Goal: Task Accomplishment & Management: Complete application form

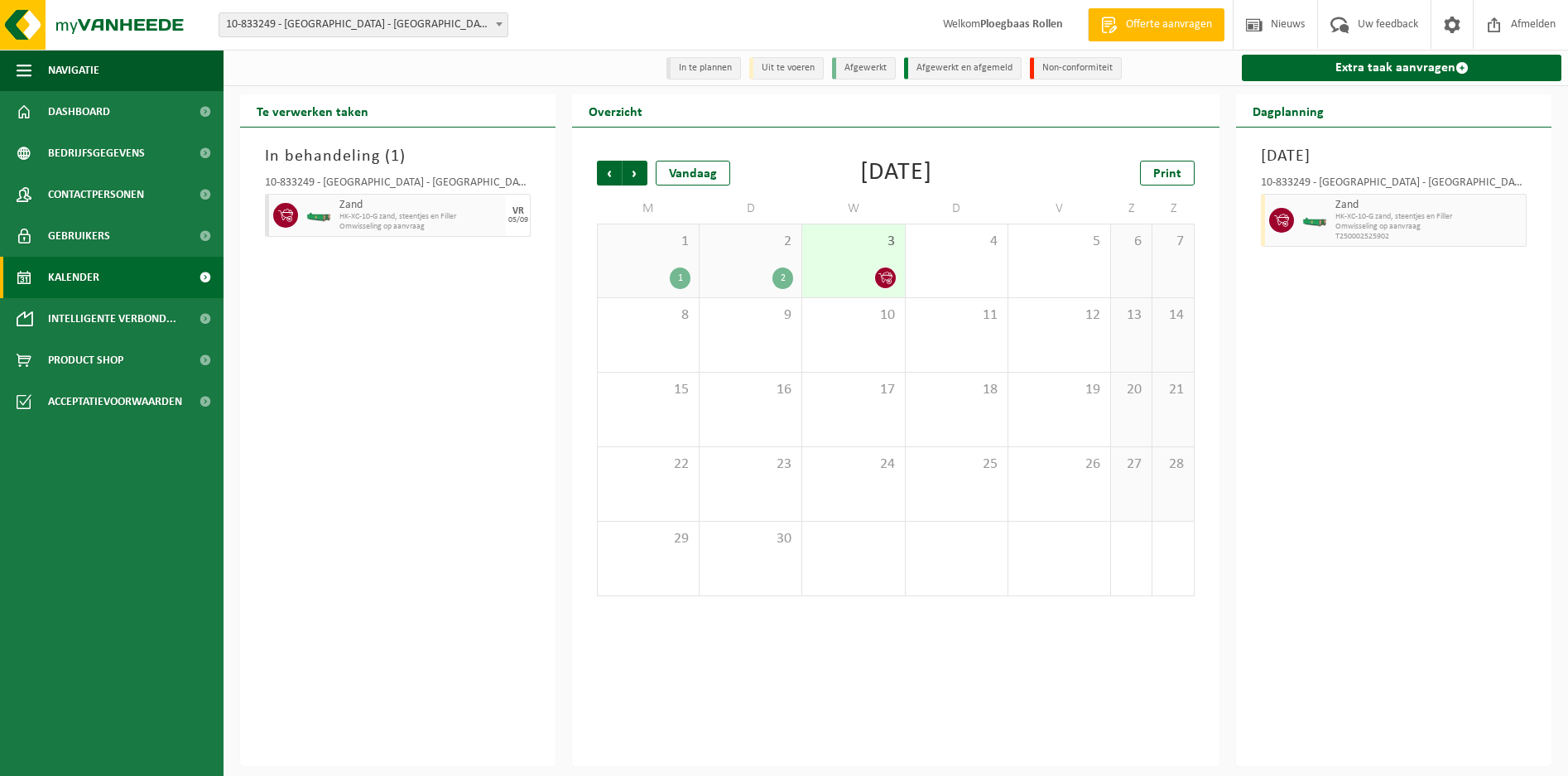
click at [865, 266] on div "3" at bounding box center [854, 261] width 102 height 73
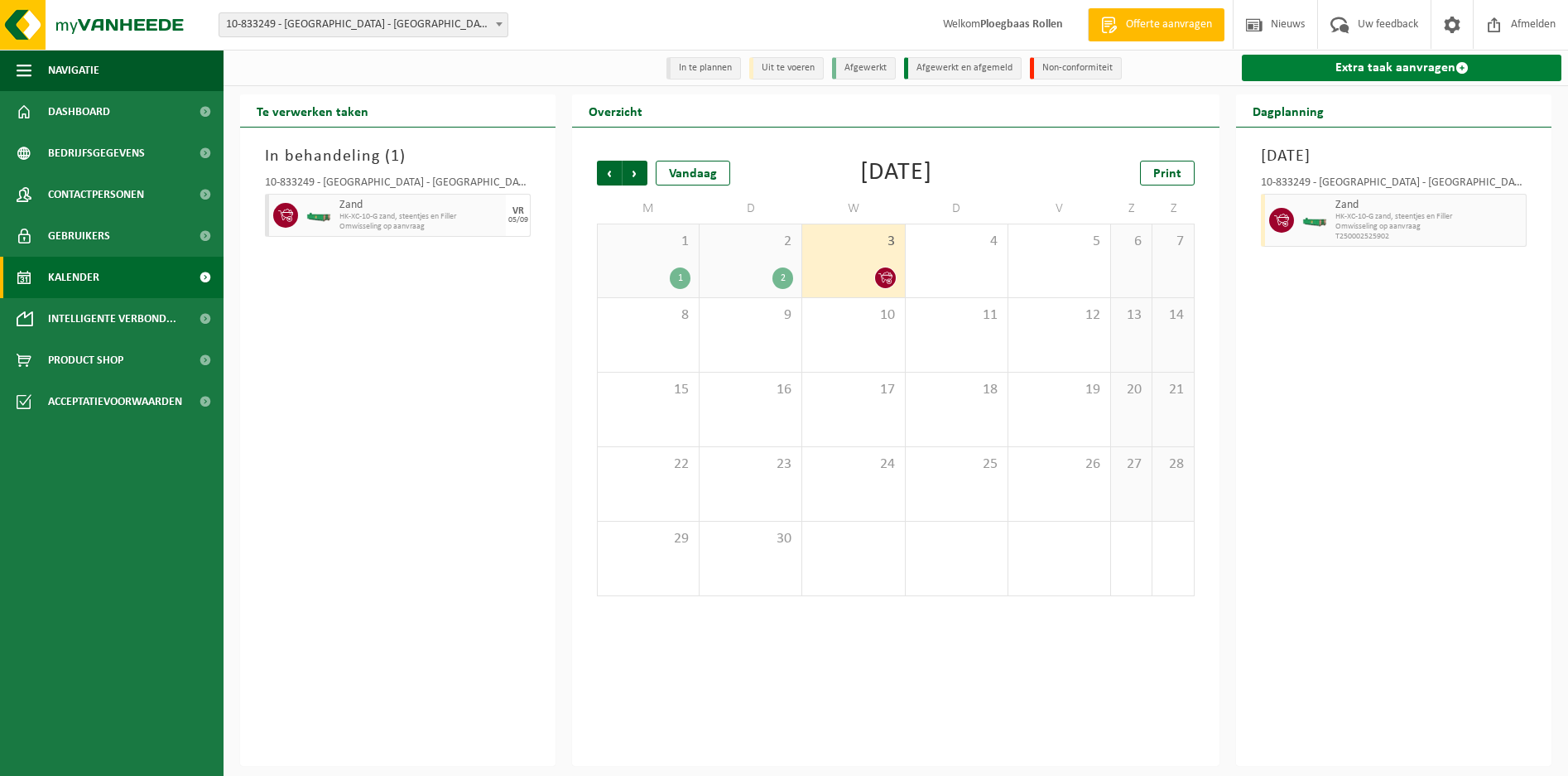
click at [1439, 68] on link "Extra taak aanvragen" at bounding box center [1401, 68] width 320 height 27
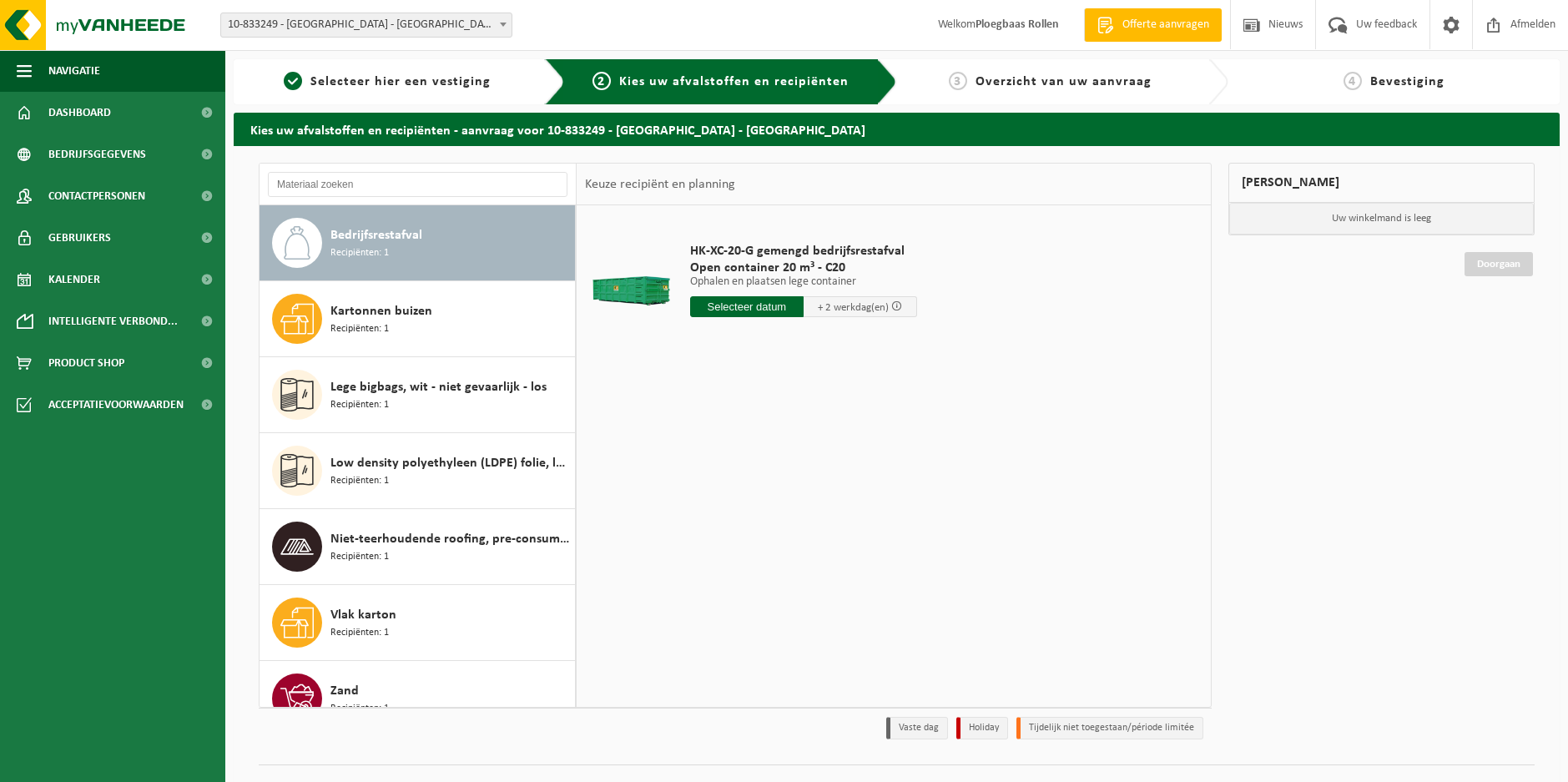
click at [746, 314] on input "text" at bounding box center [746, 306] width 113 height 21
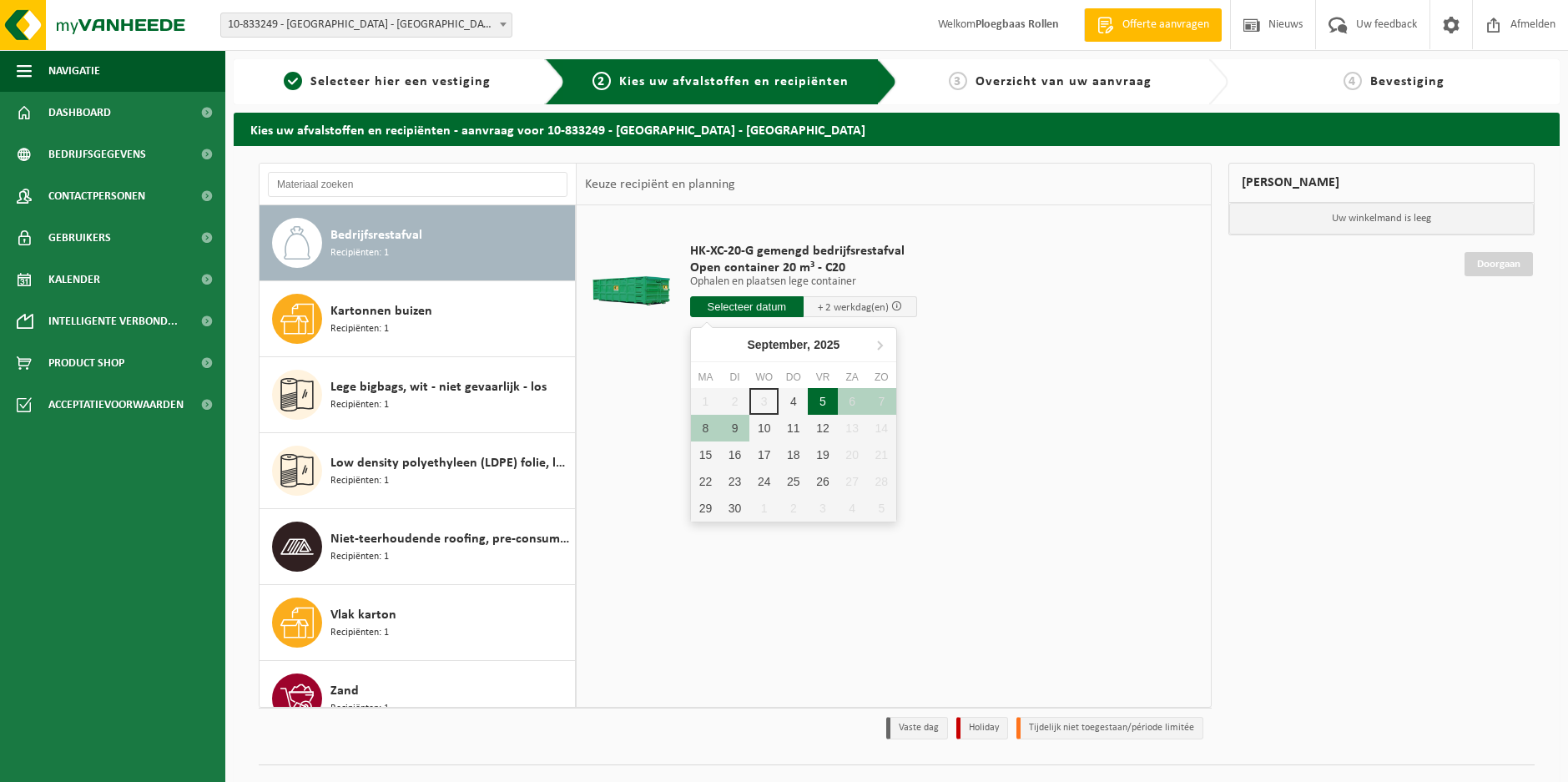
click at [827, 402] on div "5" at bounding box center [823, 401] width 29 height 27
type input "Van 2025-09-05"
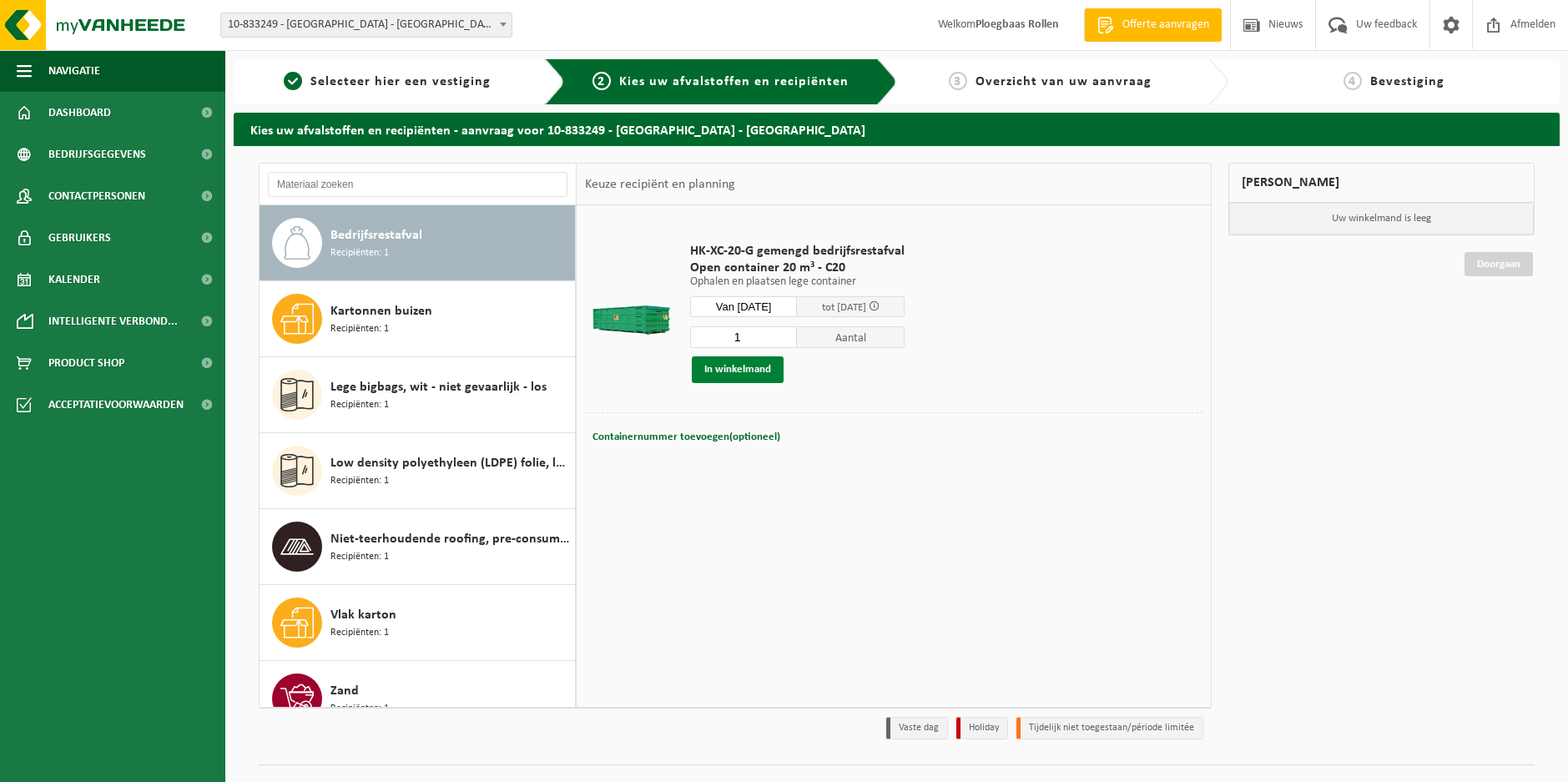
click at [766, 373] on button "In winkelmand" at bounding box center [737, 370] width 91 height 27
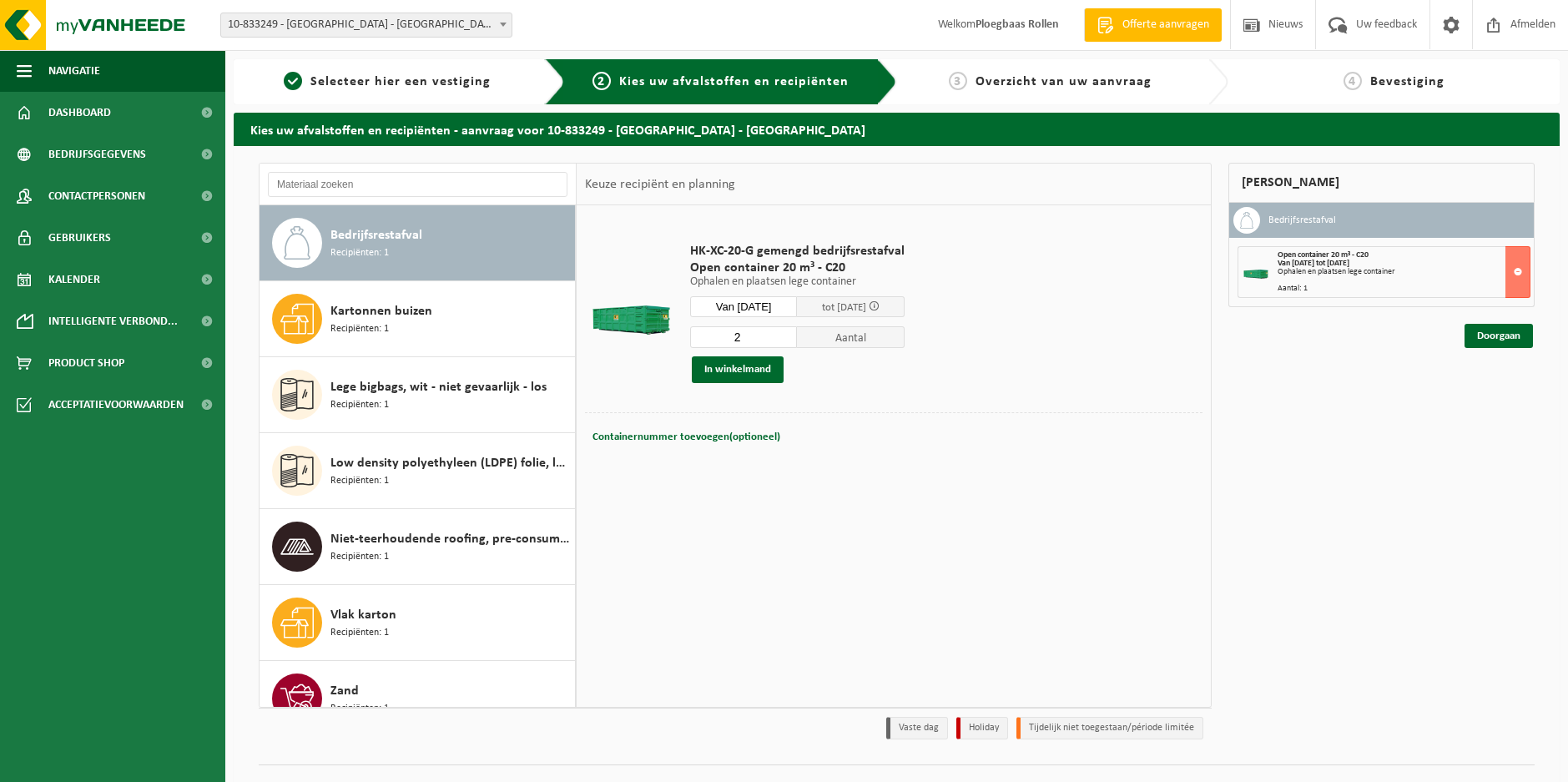
type input "2"
click at [787, 331] on input "2" at bounding box center [744, 337] width 107 height 22
click at [752, 373] on button "In winkelmand" at bounding box center [737, 370] width 91 height 27
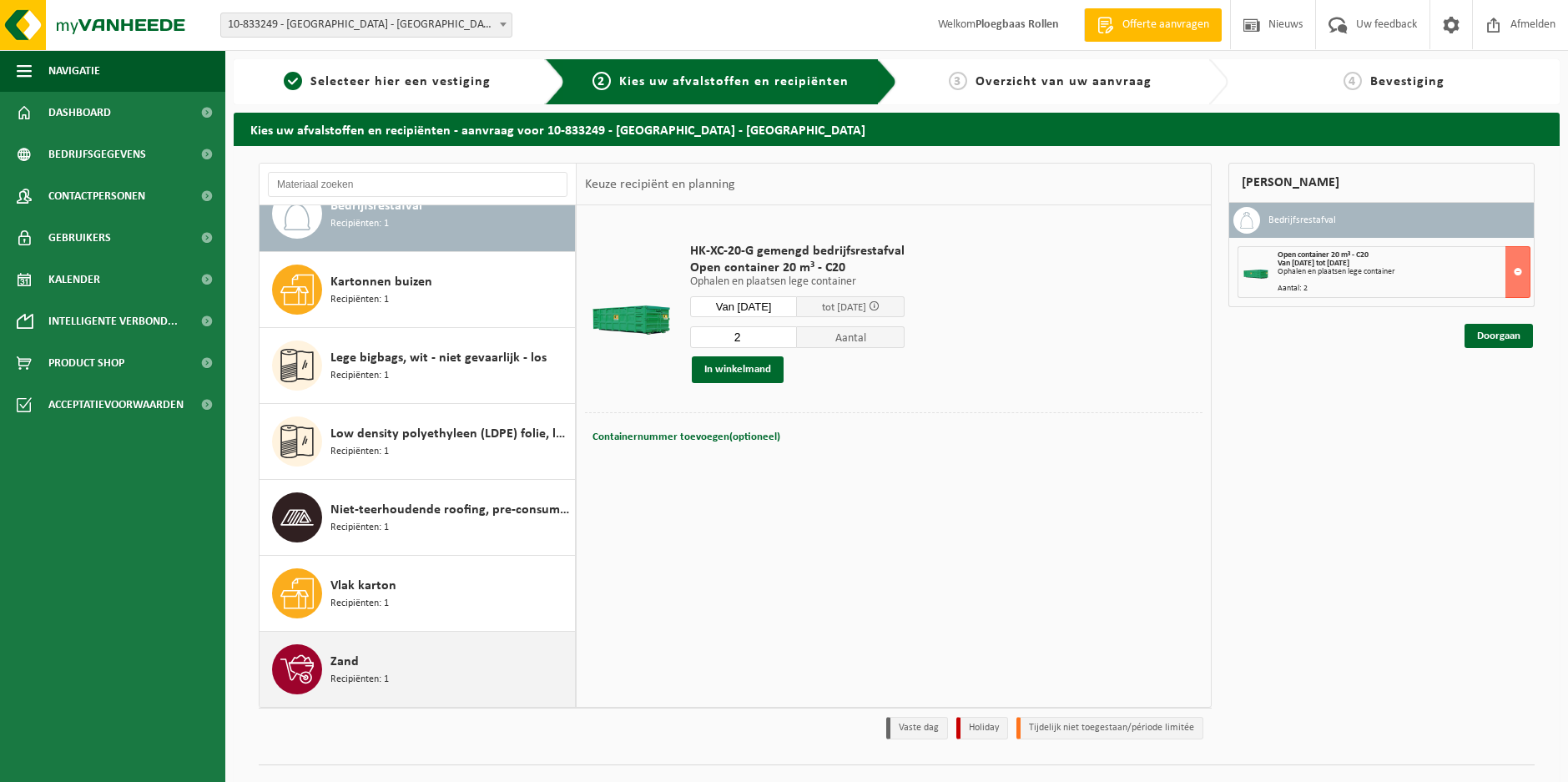
click at [464, 688] on div "Zand Recipiënten: 1" at bounding box center [451, 670] width 240 height 50
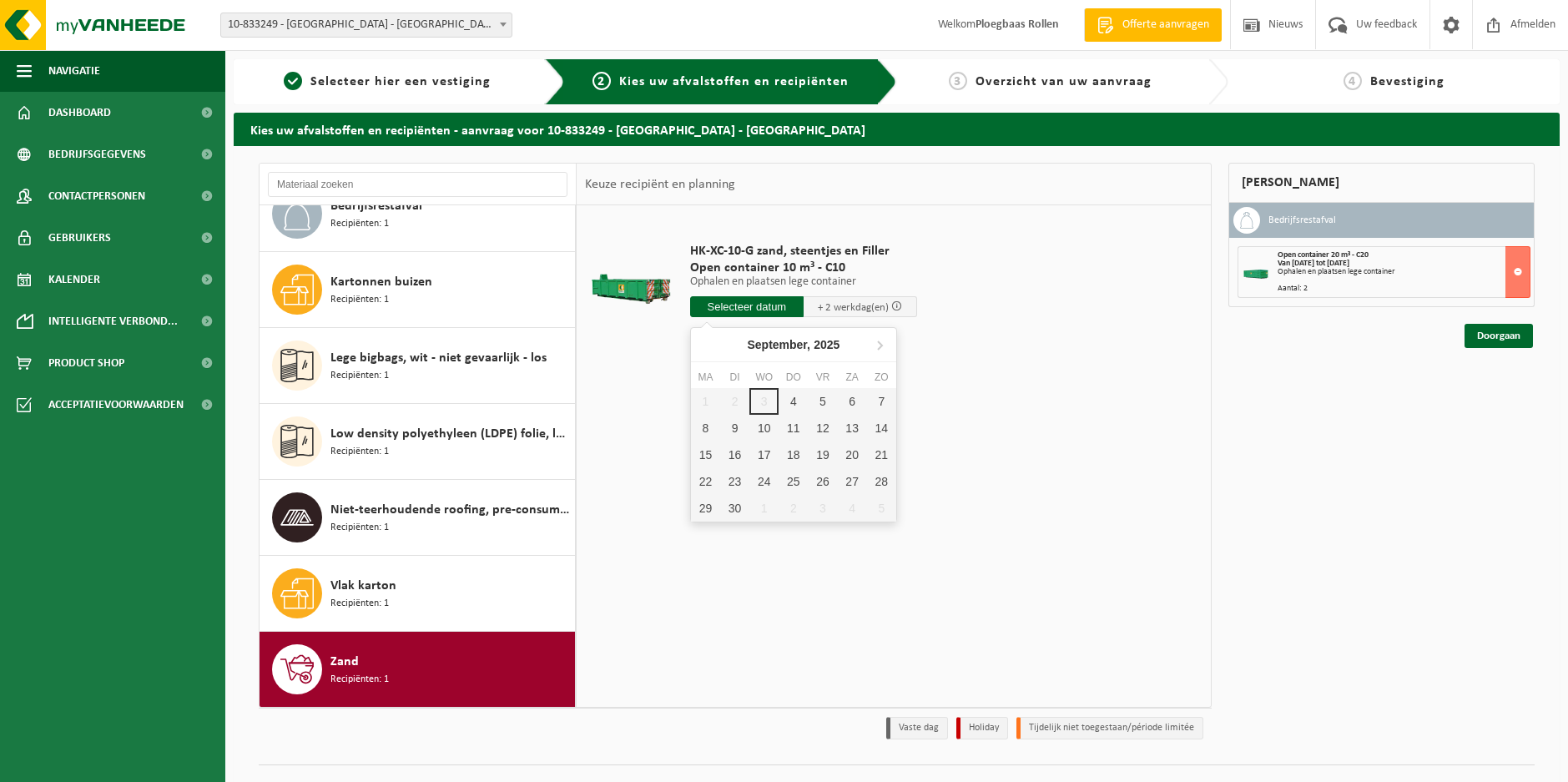
click at [781, 313] on input "text" at bounding box center [746, 306] width 113 height 21
click at [820, 404] on div "5" at bounding box center [823, 401] width 29 height 27
type input "Van 2025-09-05"
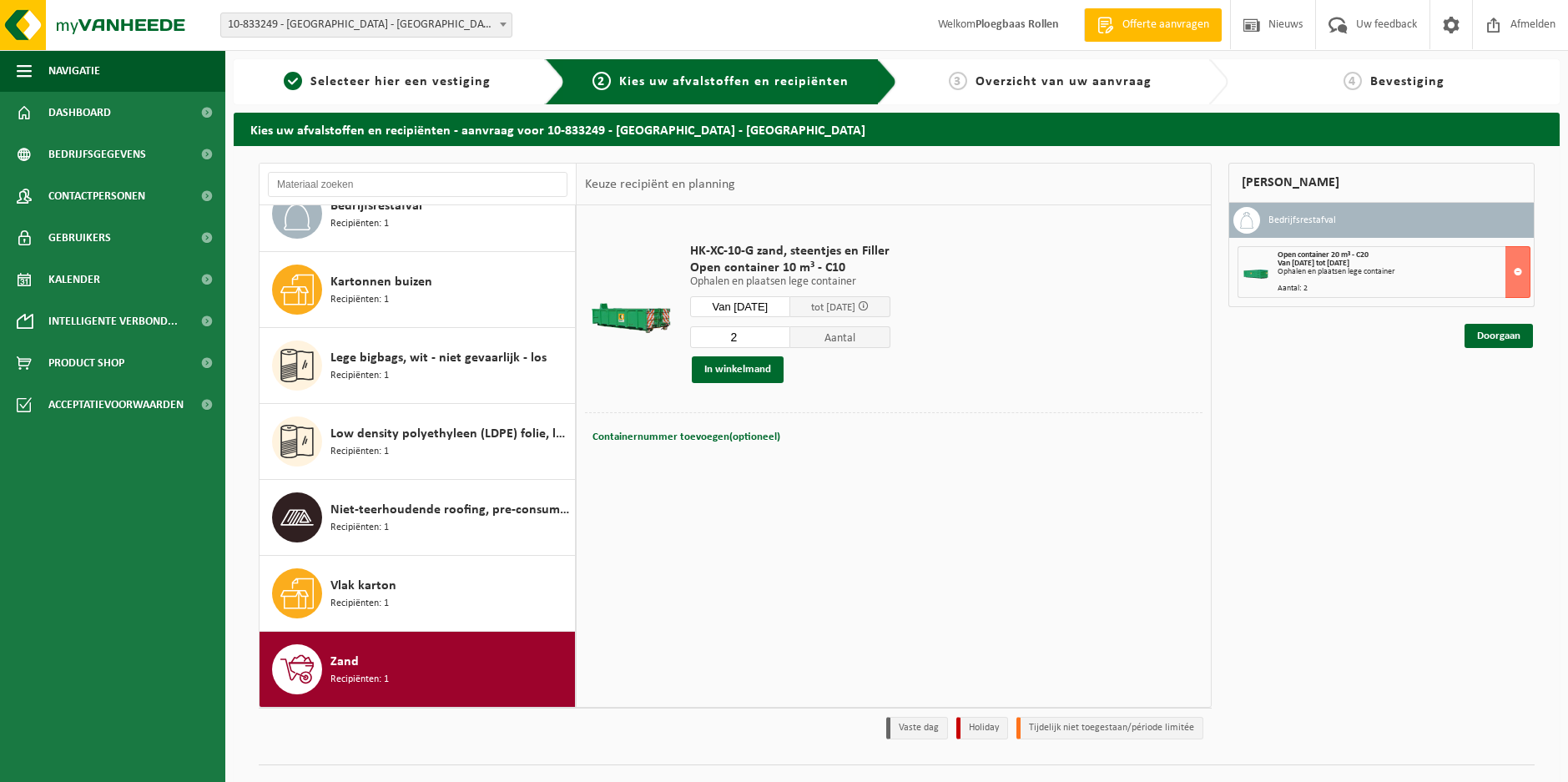
type input "2"
click at [791, 332] on input "2" at bounding box center [740, 337] width 100 height 22
click at [754, 371] on button "In winkelmand" at bounding box center [737, 370] width 91 height 27
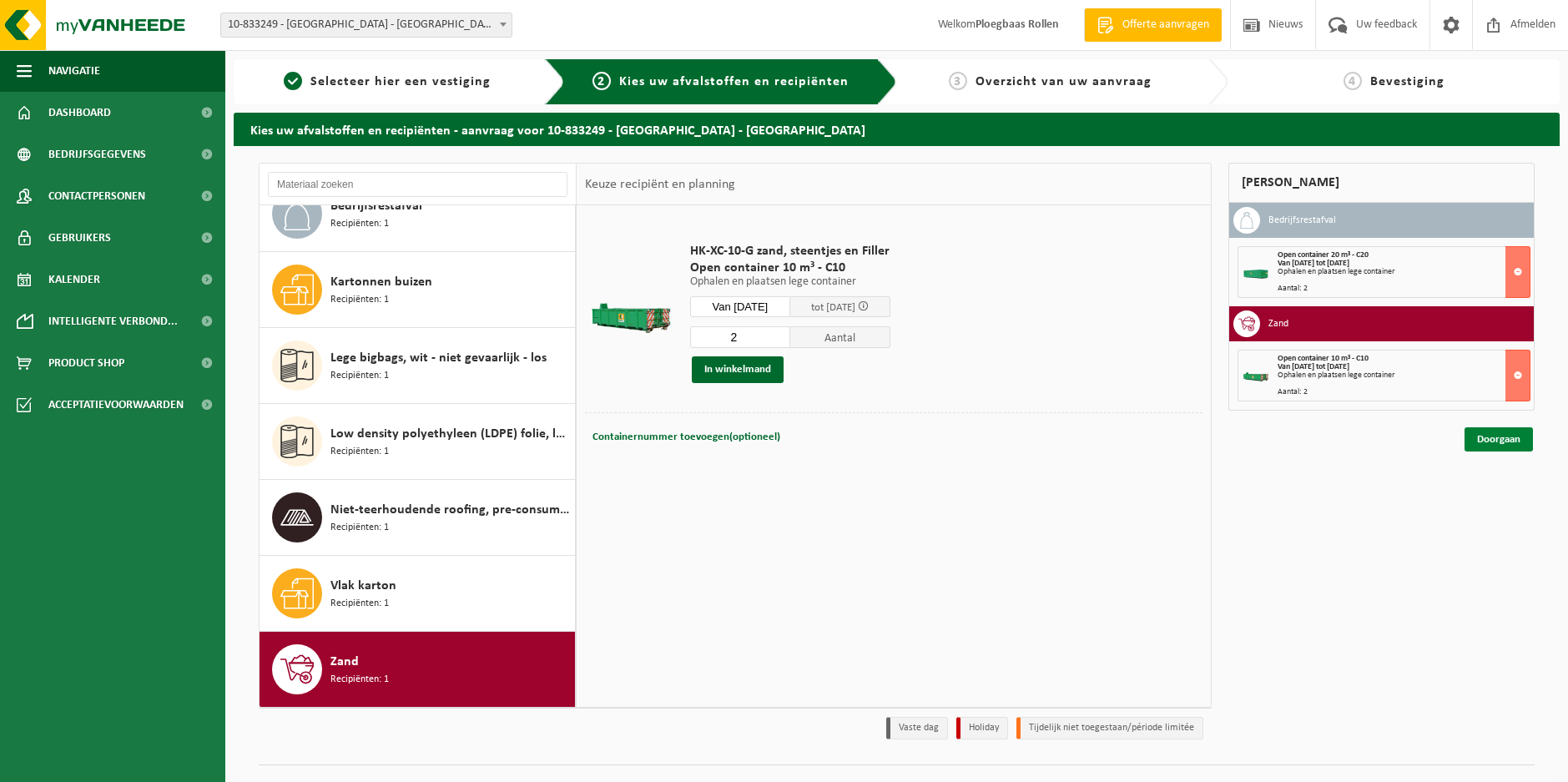
click at [1494, 441] on link "Doorgaan" at bounding box center [1499, 439] width 69 height 24
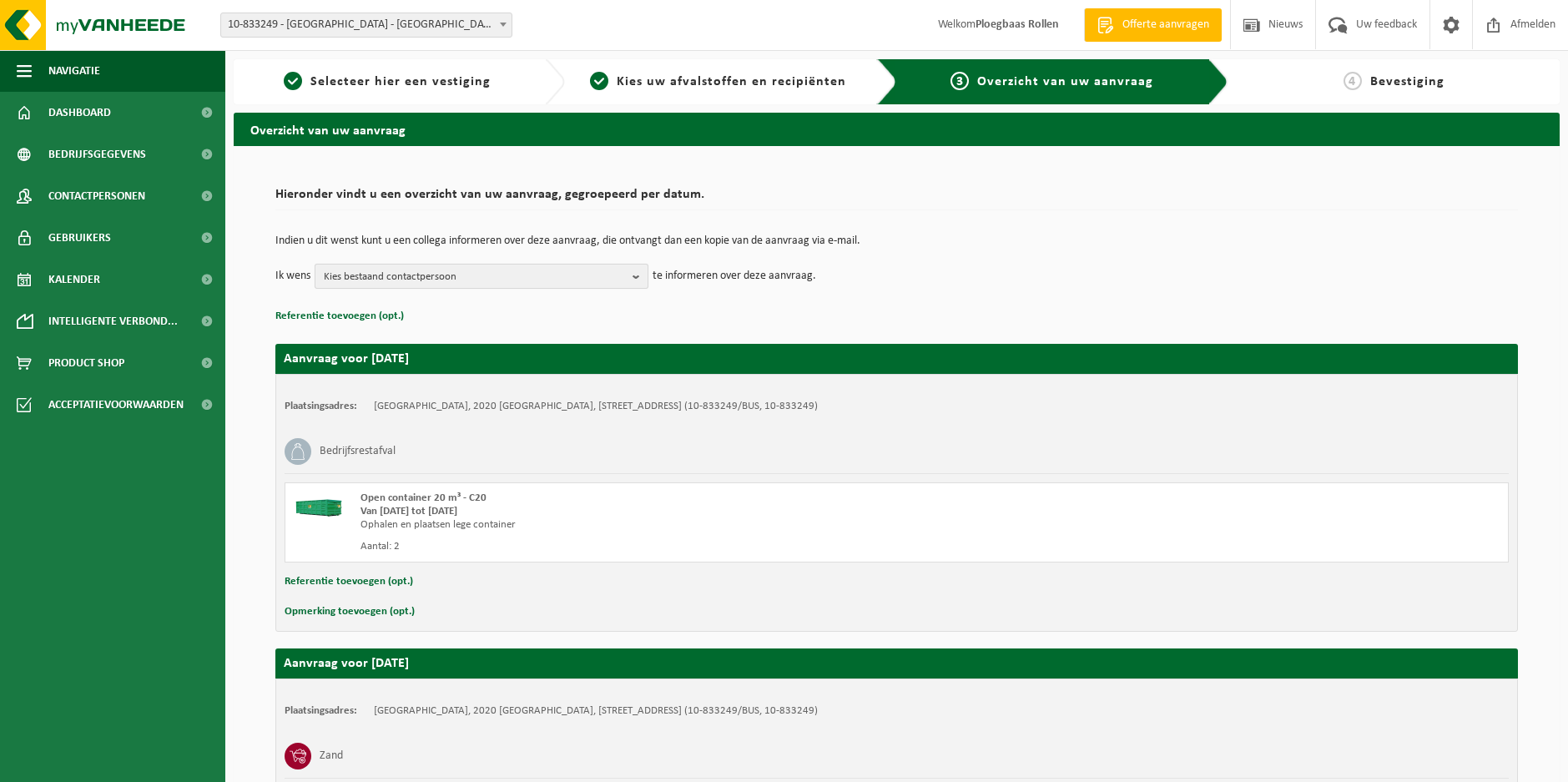
click at [629, 279] on button "Kies bestaand contactpersoon" at bounding box center [482, 276] width 334 height 25
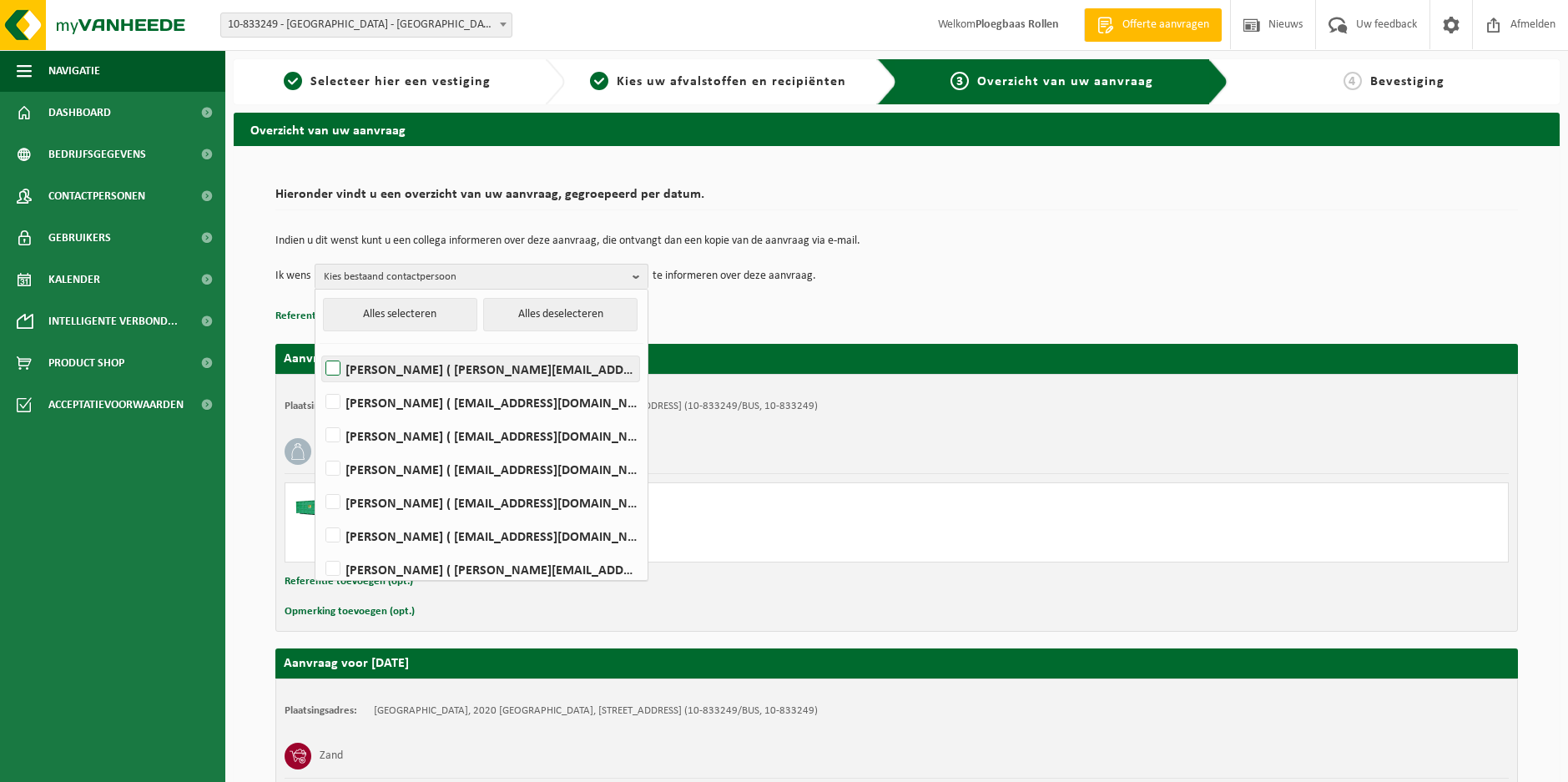
click at [394, 373] on label "KEVIN DE MEYER ( kevin.demeyer@iko.com )" at bounding box center [481, 369] width 317 height 25
click at [320, 348] on input "KEVIN DE MEYER ( kevin.demeyer@iko.com )" at bounding box center [319, 347] width 1 height 1
checkbox input "true"
click at [398, 464] on label "Stijn Simons ( stijn.simons@iko.com )" at bounding box center [481, 469] width 317 height 25
click at [320, 448] on input "Stijn Simons ( stijn.simons@iko.com )" at bounding box center [319, 447] width 1 height 1
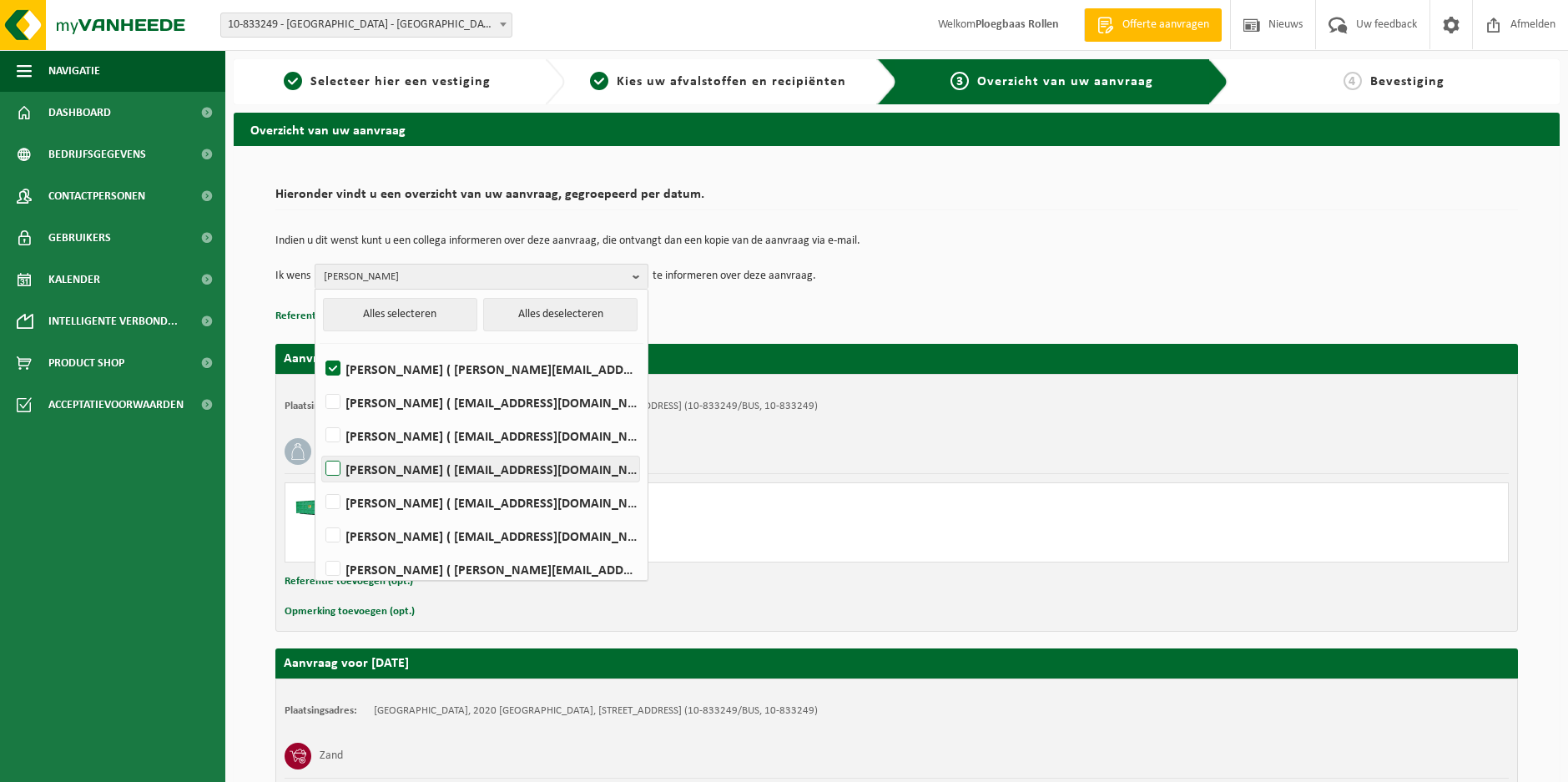
checkbox input "true"
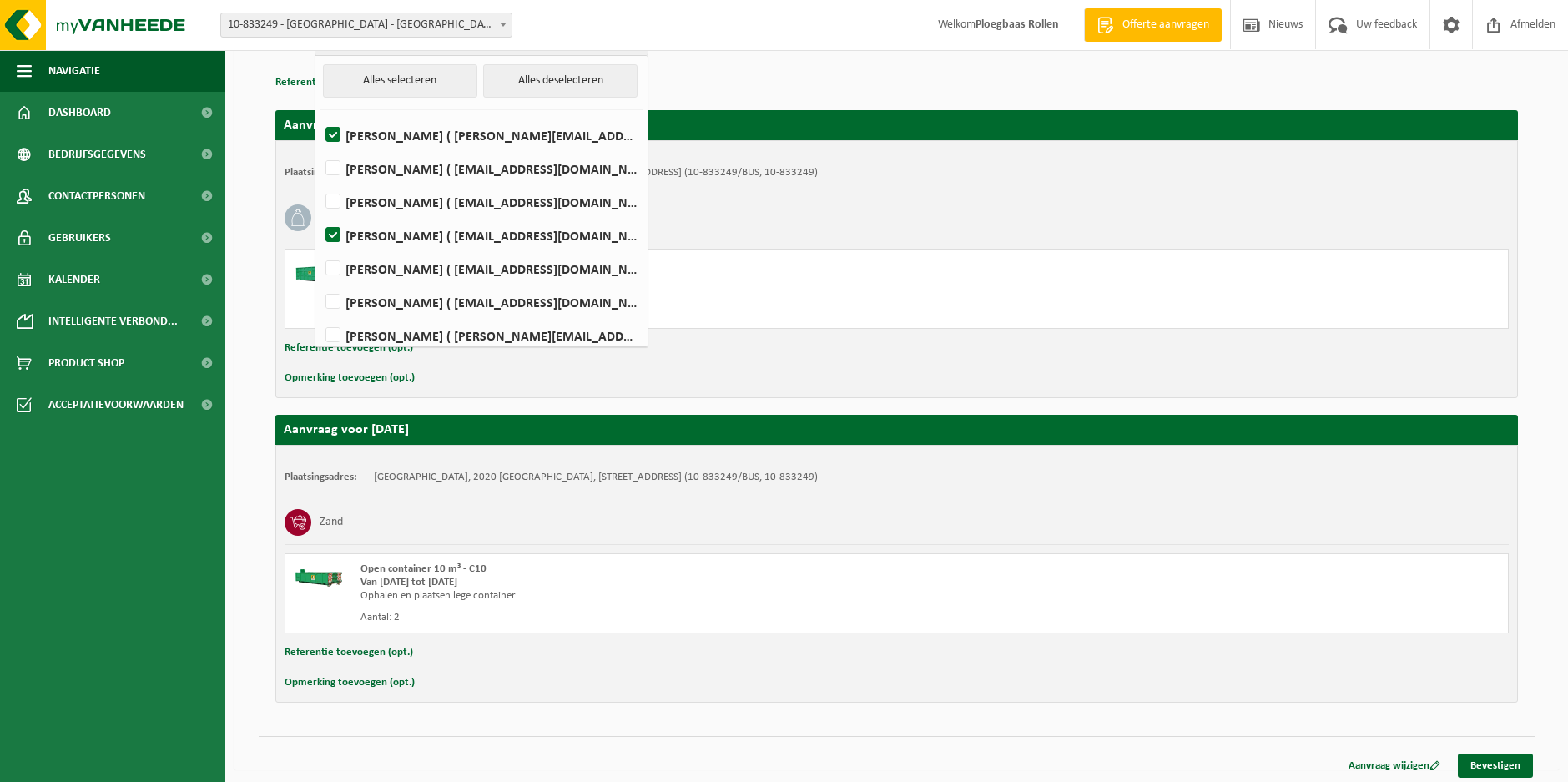
scroll to position [238, 0]
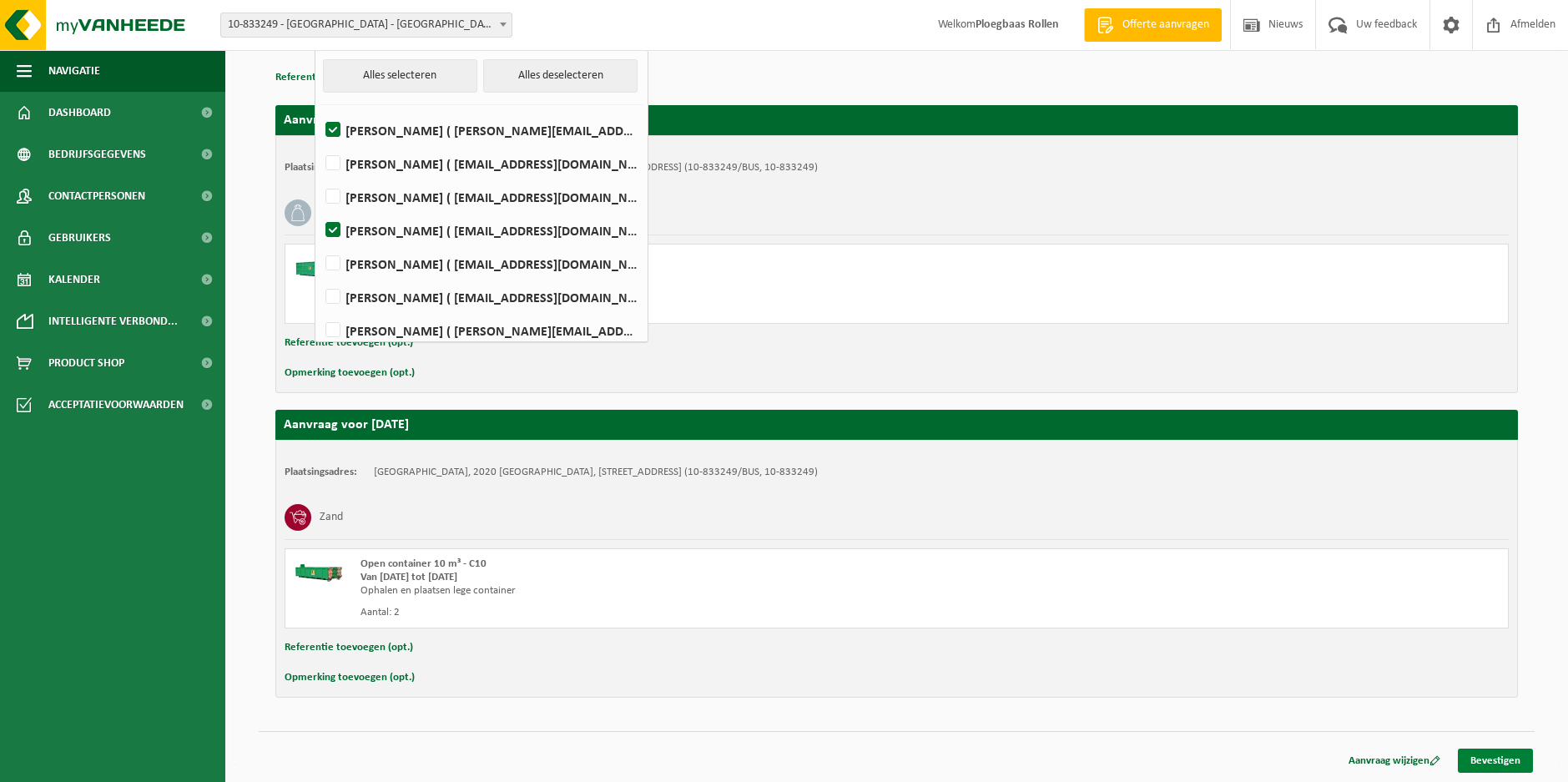
click at [1494, 756] on link "Bevestigen" at bounding box center [1495, 760] width 75 height 24
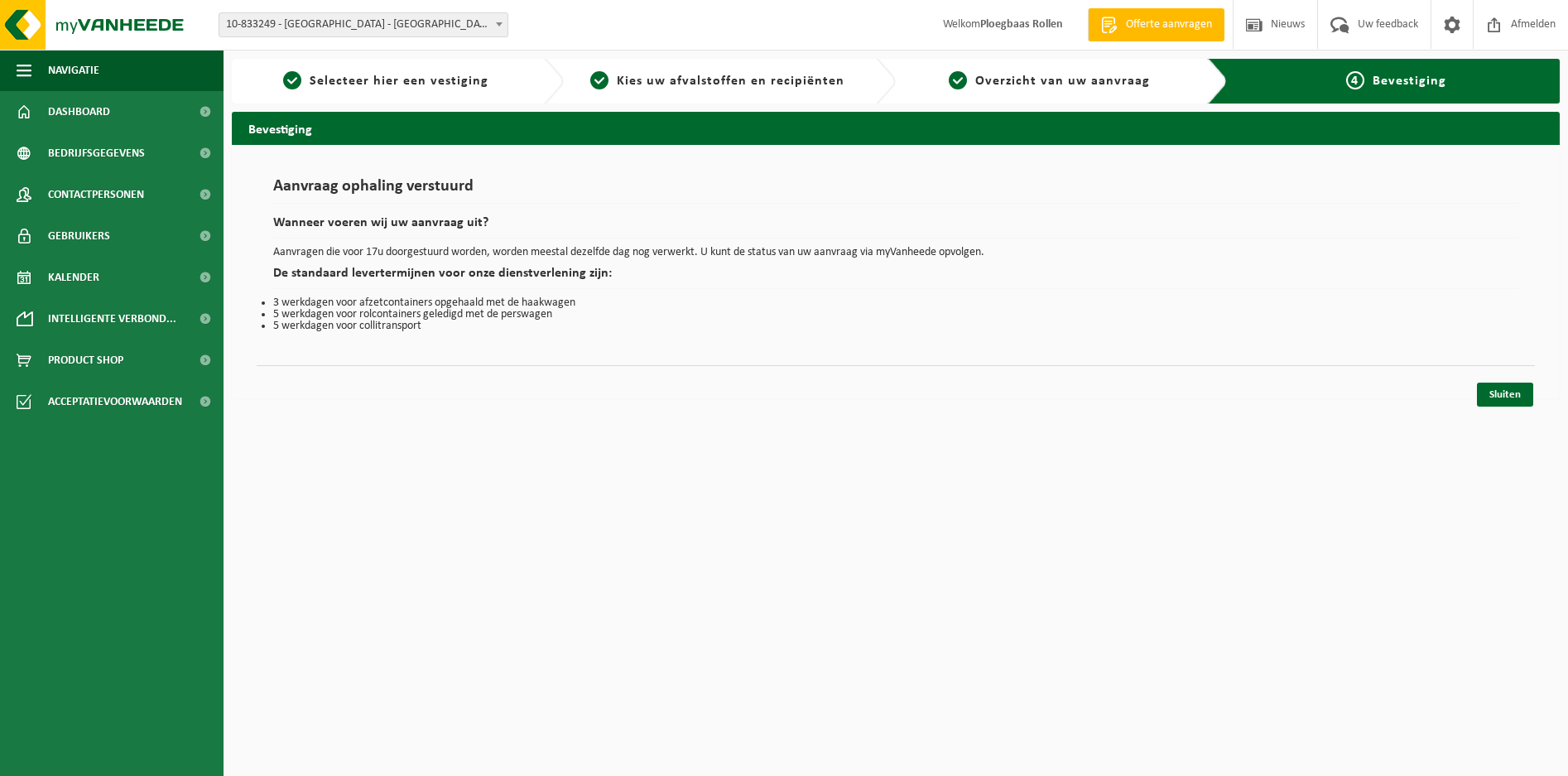
click at [515, 543] on html "Vestiging: 10-833249 - [GEOGRAPHIC_DATA] - [GEOGRAPHIC_DATA] 10-833249 - [GEOGR…" at bounding box center [784, 388] width 1568 height 776
